Goal: Task Accomplishment & Management: Manage account settings

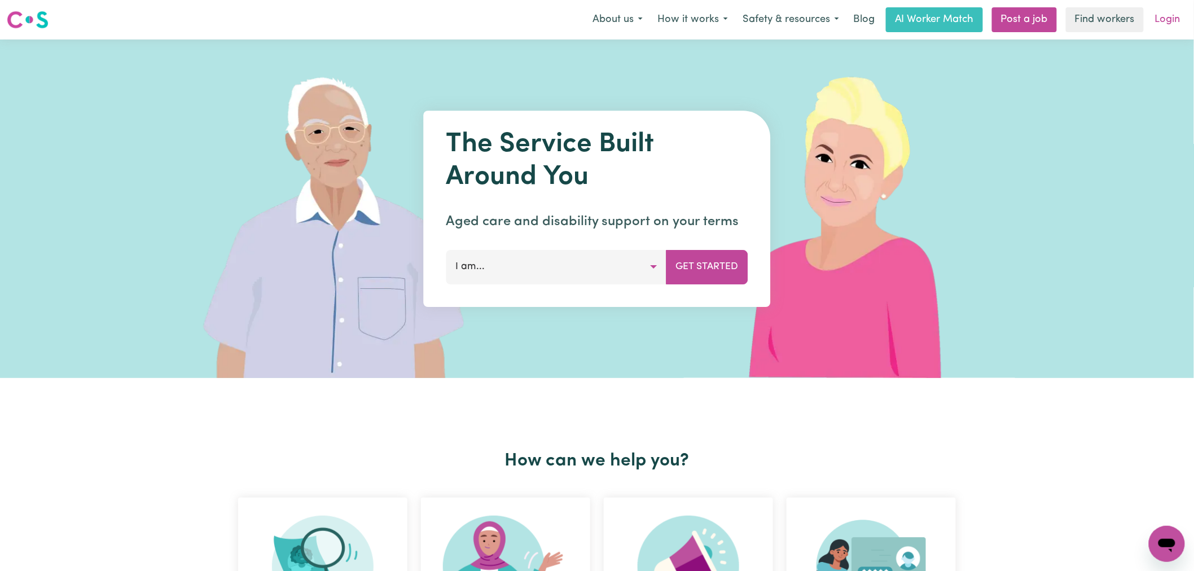
click at [1168, 15] on link "Login" at bounding box center [1167, 19] width 39 height 25
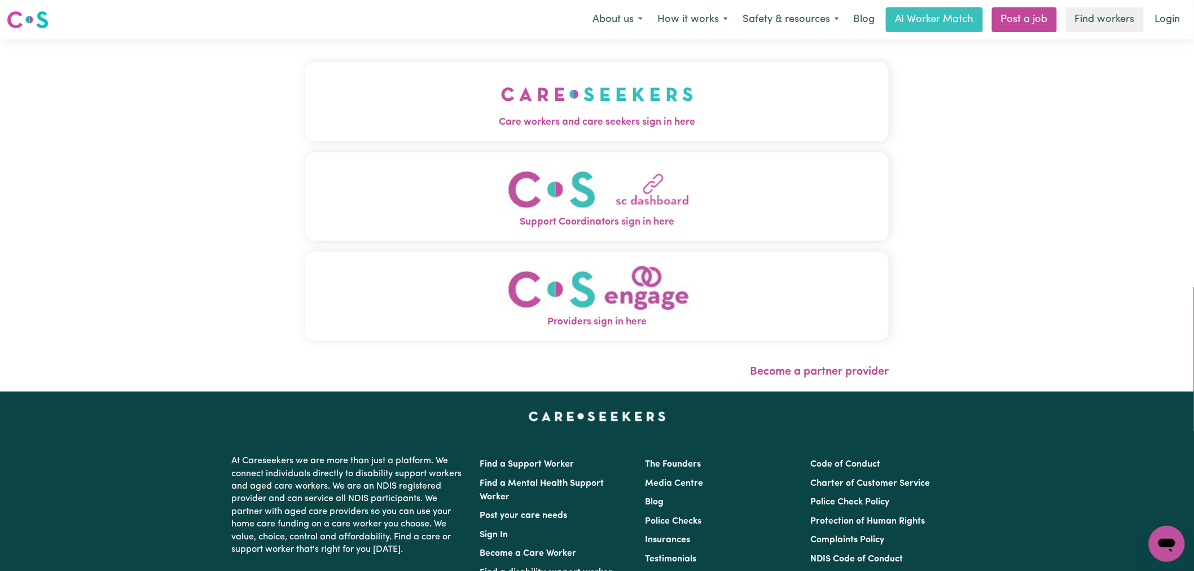
click at [431, 99] on button "Care workers and care seekers sign in here" at bounding box center [596, 101] width 583 height 79
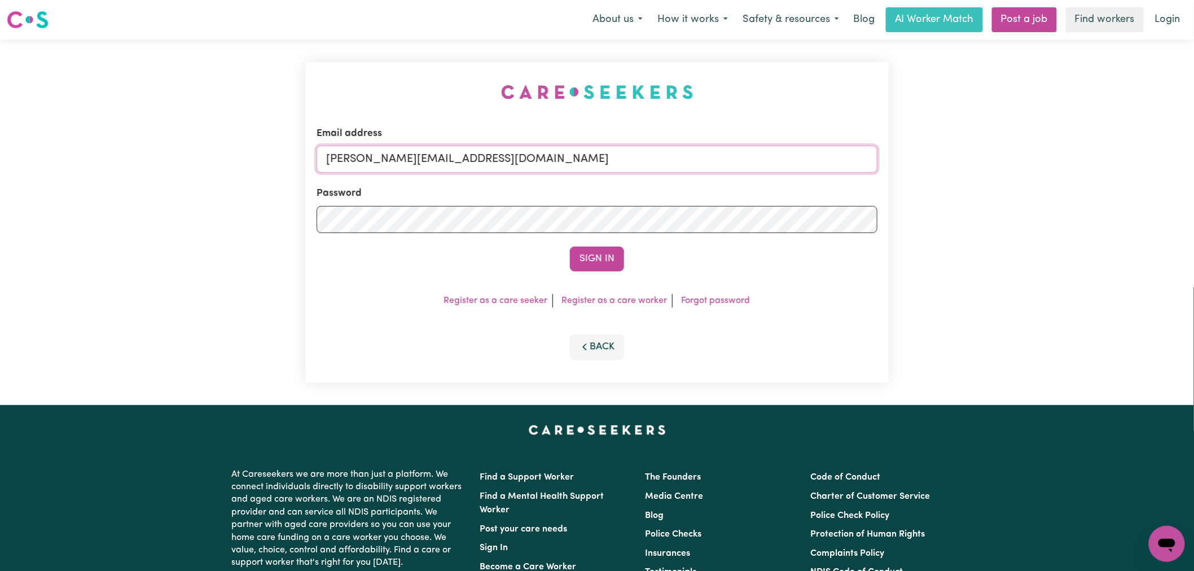
click at [522, 162] on input "[PERSON_NAME][EMAIL_ADDRESS][DOMAIN_NAME]" at bounding box center [597, 159] width 561 height 27
drag, startPoint x: 595, startPoint y: 153, endPoint x: 381, endPoint y: 159, distance: 214.5
click at [381, 159] on input "[EMAIL_ADDRESS][DOMAIN_NAME]" at bounding box center [597, 159] width 561 height 27
type input "[EMAIL_ADDRESS][DOMAIN_NAME]"
click at [570, 247] on button "Sign In" at bounding box center [597, 259] width 54 height 25
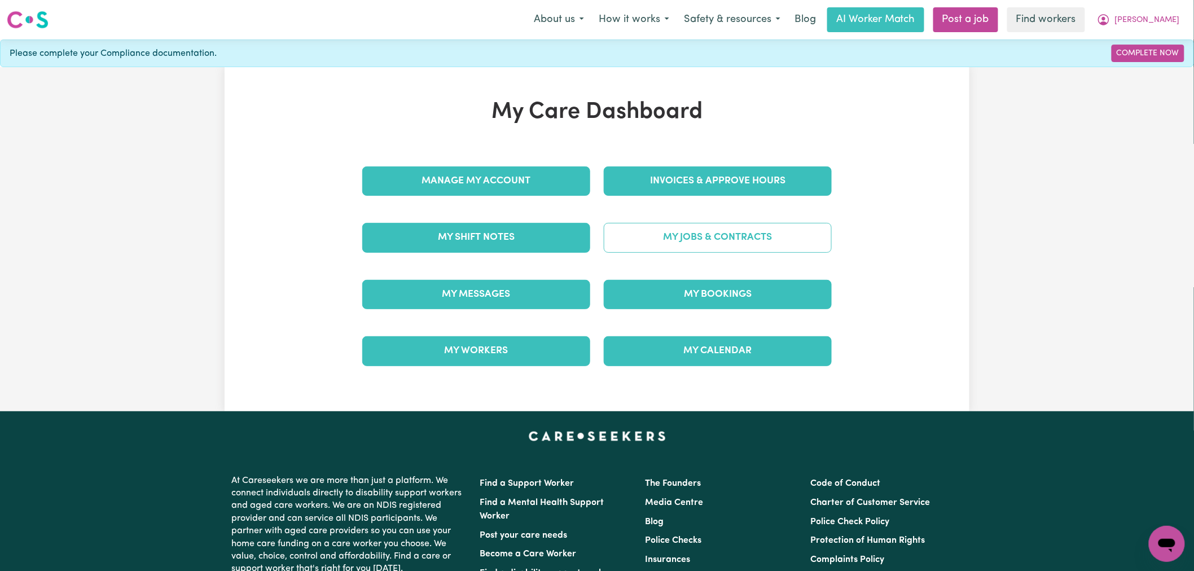
click at [734, 234] on link "My Jobs & Contracts" at bounding box center [718, 237] width 228 height 29
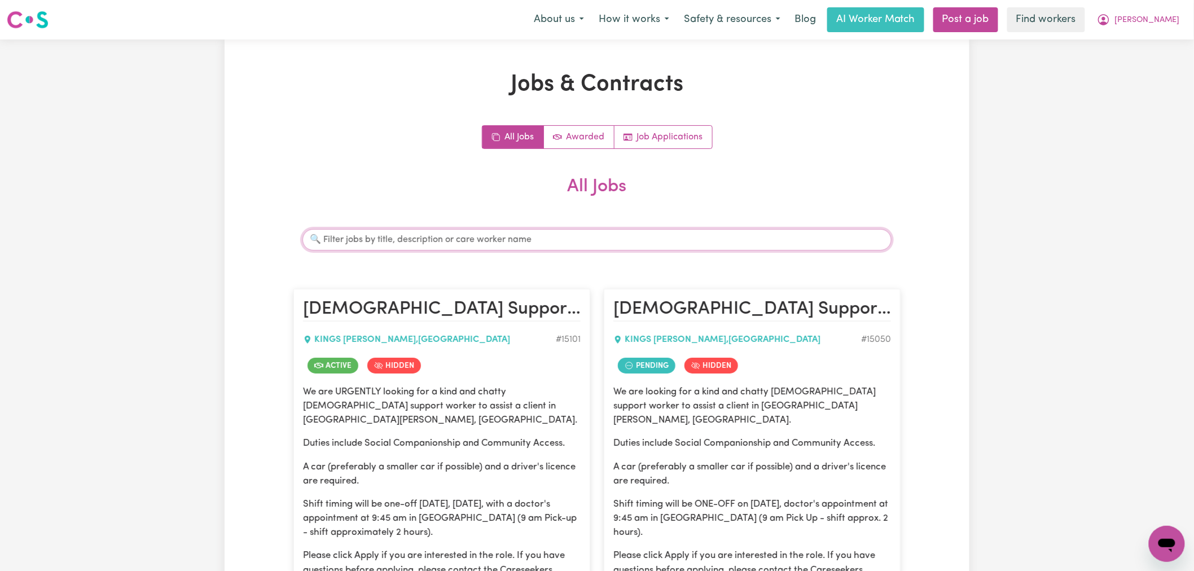
click at [599, 244] on input "Search jobs" at bounding box center [596, 239] width 589 height 21
click at [414, 244] on input "Search jobs" at bounding box center [596, 239] width 589 height 21
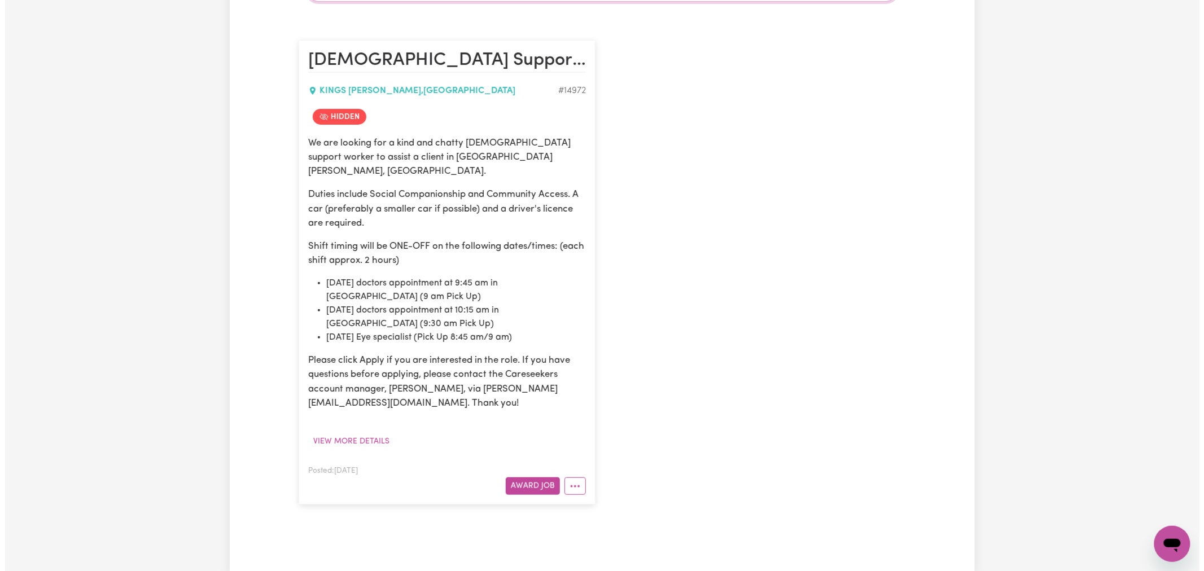
scroll to position [251, 0]
type input "shayleah"
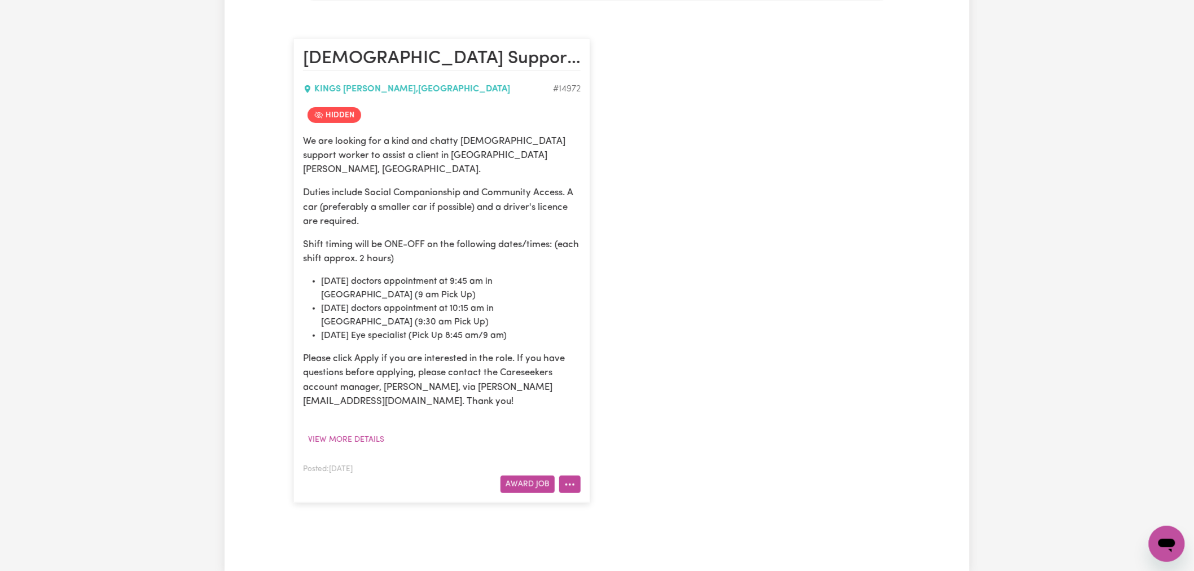
click at [567, 479] on icon "More options" at bounding box center [569, 484] width 11 height 11
click at [607, 329] on div "View/Edit Contract Make Booking Un-hide Job Job Details Edit Job Delete Job" at bounding box center [614, 402] width 111 height 146
click at [601, 334] on link "View/Edit Contract" at bounding box center [614, 345] width 109 height 23
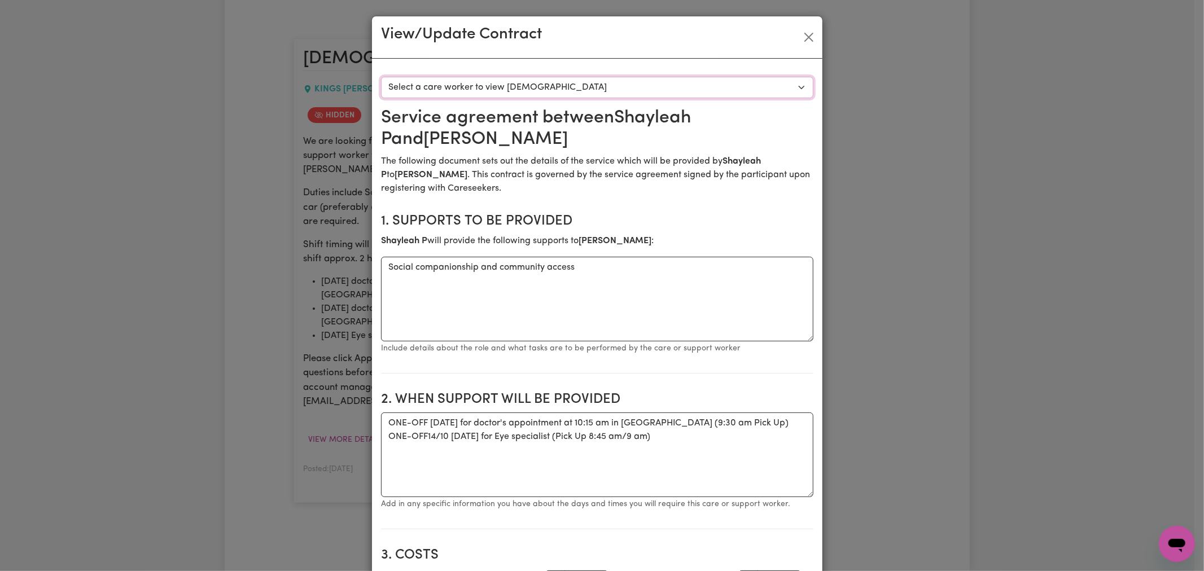
click at [492, 85] on select "Select a care worker to view [DEMOGRAPHIC_DATA] #10569 - [PERSON_NAME] (contrac…" at bounding box center [597, 87] width 432 height 21
select select "10181"
click at [381, 77] on select "Select a care worker to view [DEMOGRAPHIC_DATA] #10569 - [PERSON_NAME] (contrac…" at bounding box center [597, 87] width 432 height 21
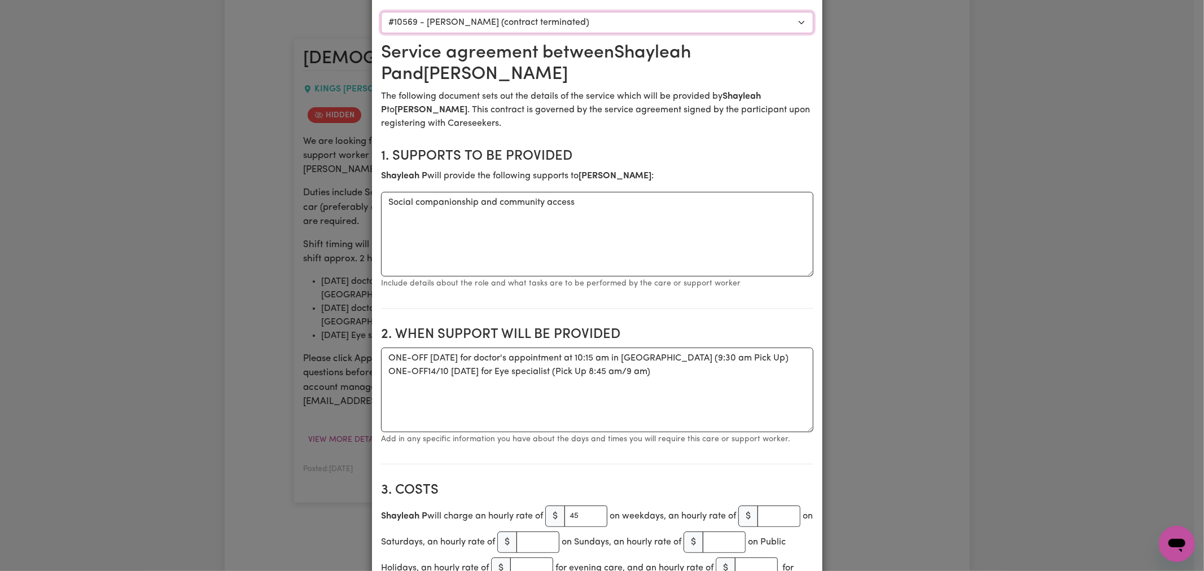
scroll to position [0, 0]
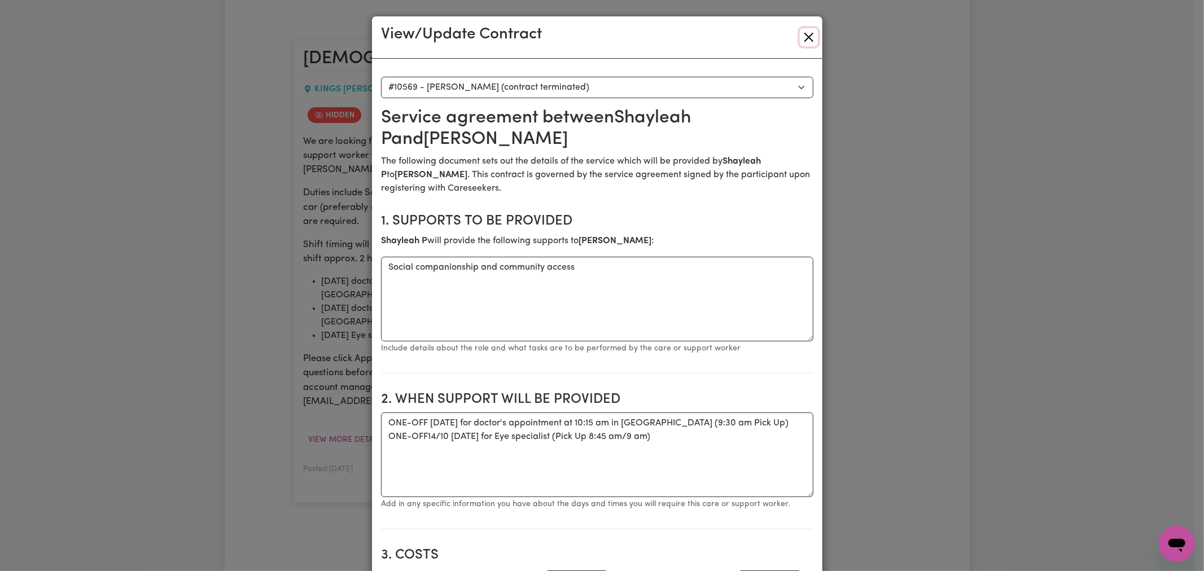
click at [801, 36] on button "Close" at bounding box center [809, 37] width 18 height 18
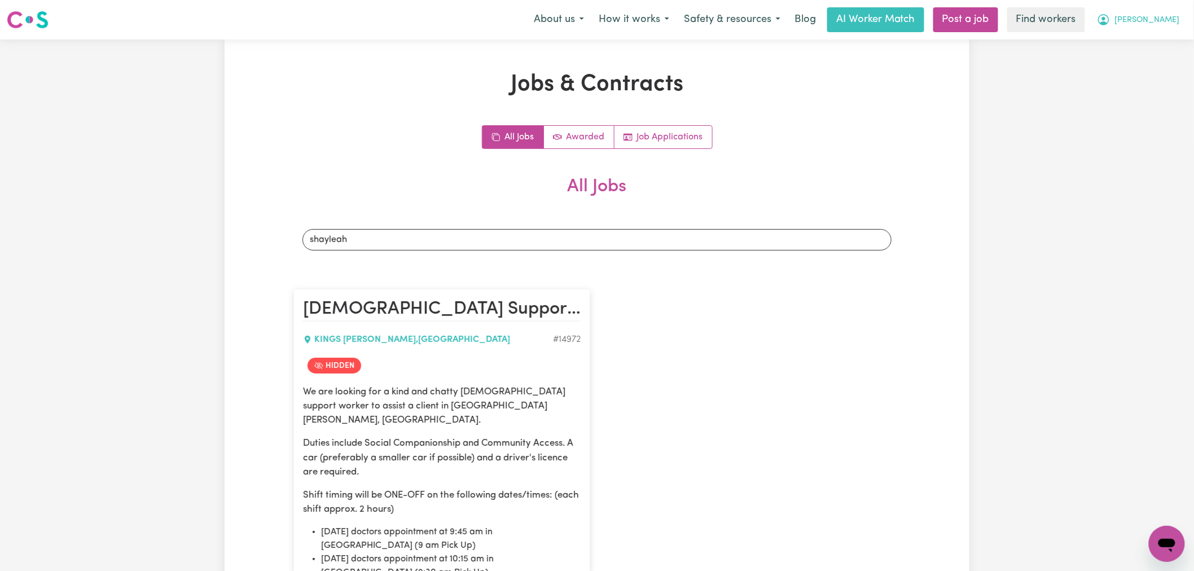
click at [1169, 24] on span "[PERSON_NAME]" at bounding box center [1147, 20] width 65 height 12
click at [1163, 65] on link "Logout" at bounding box center [1141, 64] width 89 height 21
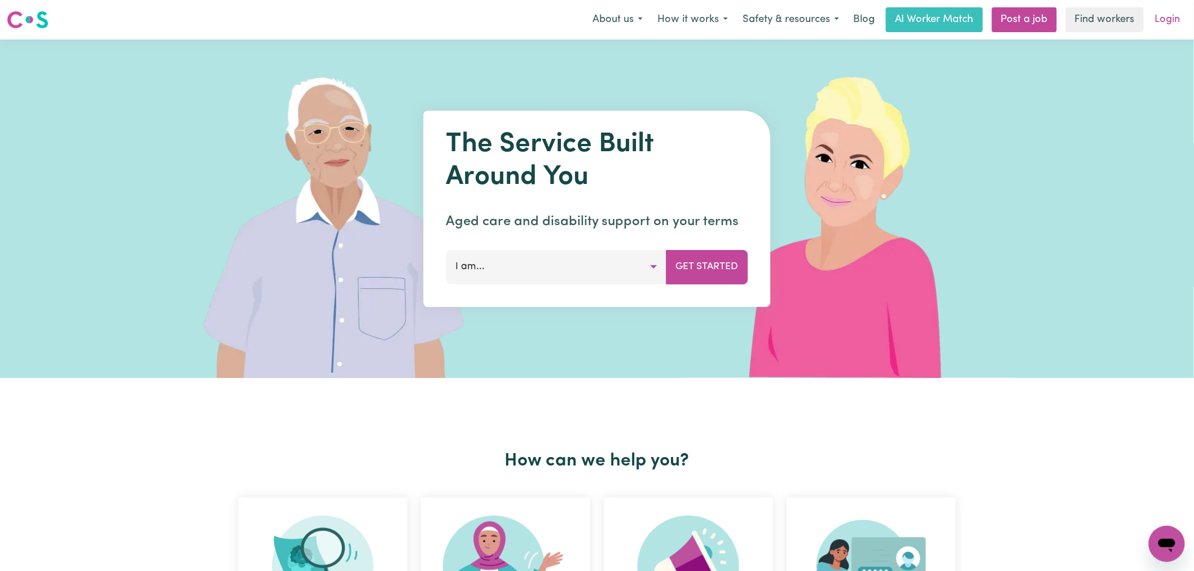
click at [1171, 13] on link "Login" at bounding box center [1167, 19] width 39 height 25
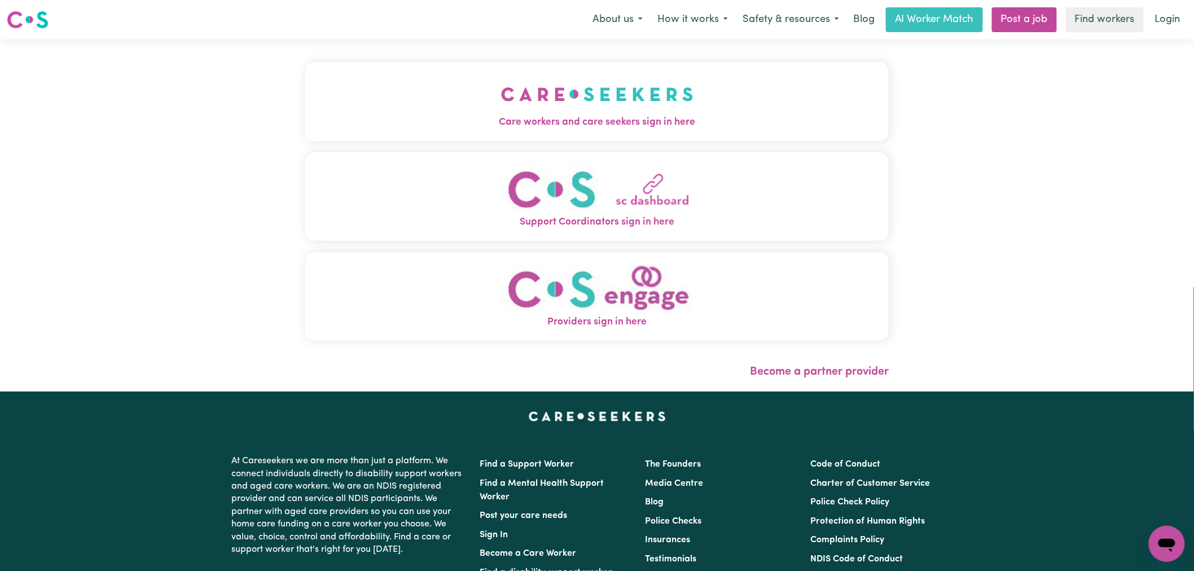
click at [595, 289] on img "Providers sign in here" at bounding box center [597, 289] width 192 height 51
